Goal: Obtain resource: Obtain resource

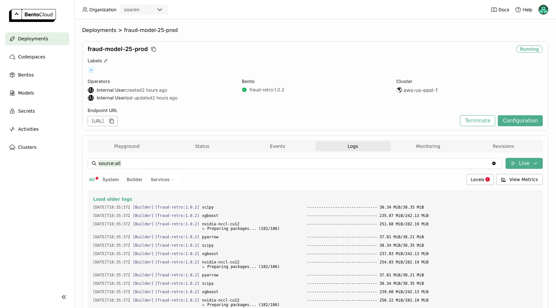
scroll to position [4223, 0]
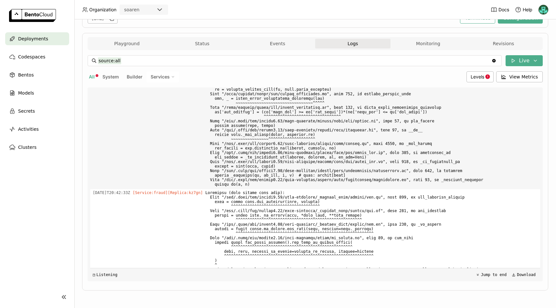
drag, startPoint x: 408, startPoint y: 192, endPoint x: 381, endPoint y: 192, distance: 27.5
click at [381, 192] on span at bounding box center [371, 299] width 332 height 220
click at [258, 190] on span at bounding box center [371, 299] width 332 height 220
drag, startPoint x: 258, startPoint y: 190, endPoint x: 247, endPoint y: 190, distance: 10.4
click at [256, 190] on span at bounding box center [371, 299] width 332 height 220
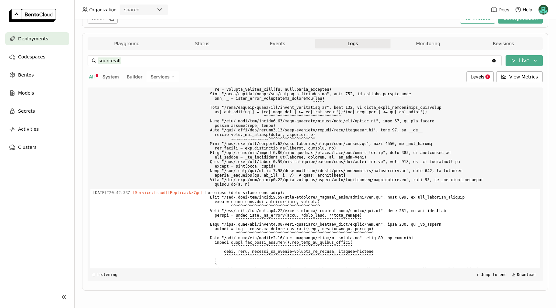
click at [214, 191] on span at bounding box center [371, 299] width 332 height 220
drag, startPoint x: 254, startPoint y: 191, endPoint x: 423, endPoint y: 192, distance: 168.6
click at [423, 192] on span at bounding box center [371, 299] width 332 height 220
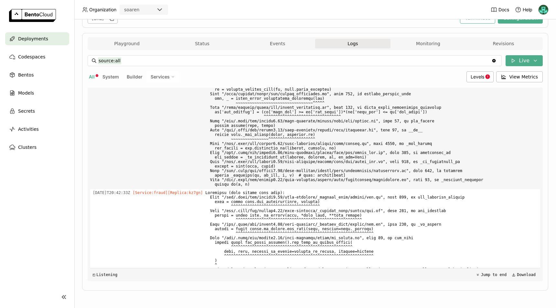
copy span "= (df['lead_age'] >= df['age_lower'])*(df['lead_age'] <= df['age_upper'])"
